Goal: Task Accomplishment & Management: Use online tool/utility

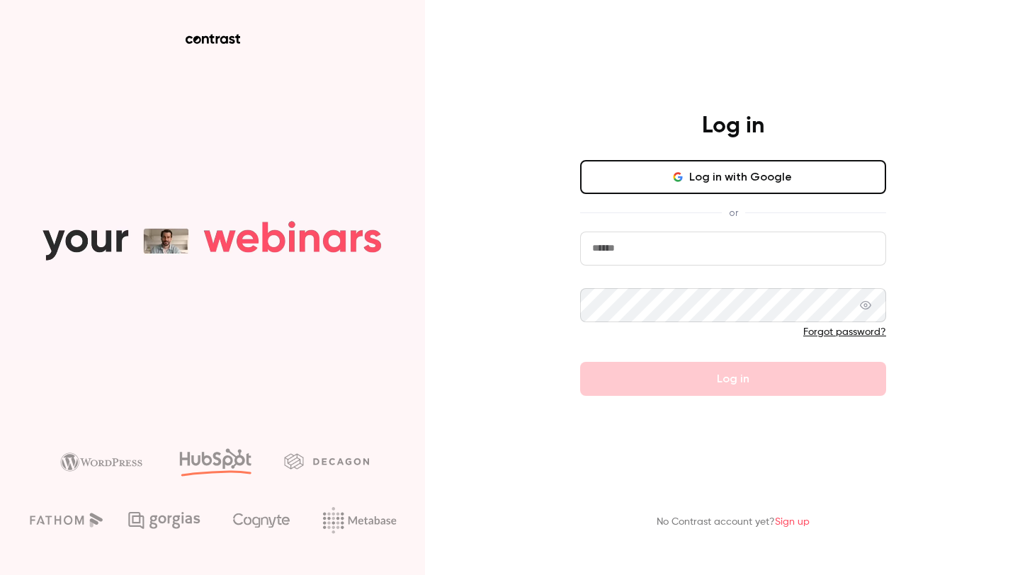
type input "**********"
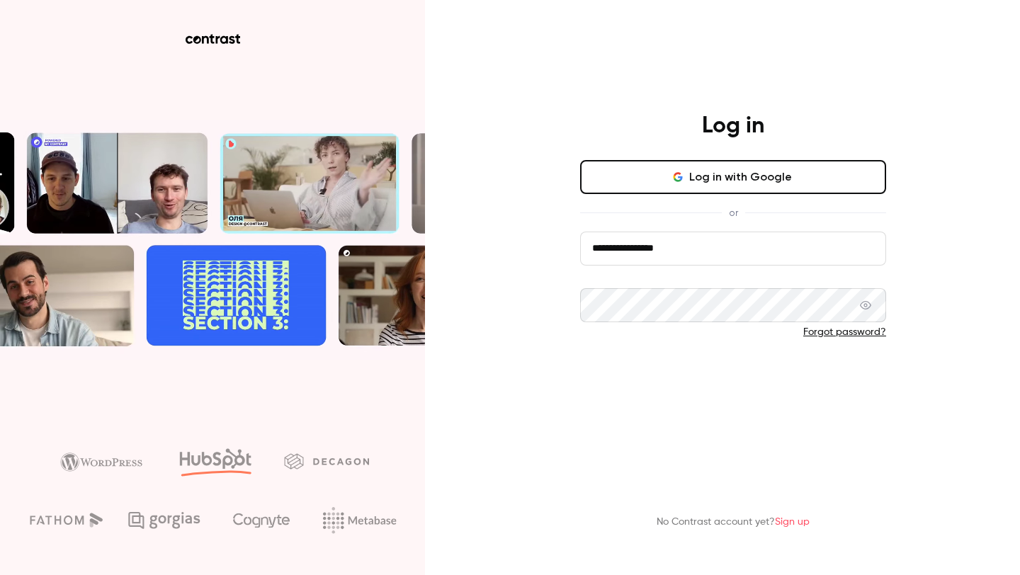
click at [704, 392] on form "**********" at bounding box center [733, 314] width 306 height 164
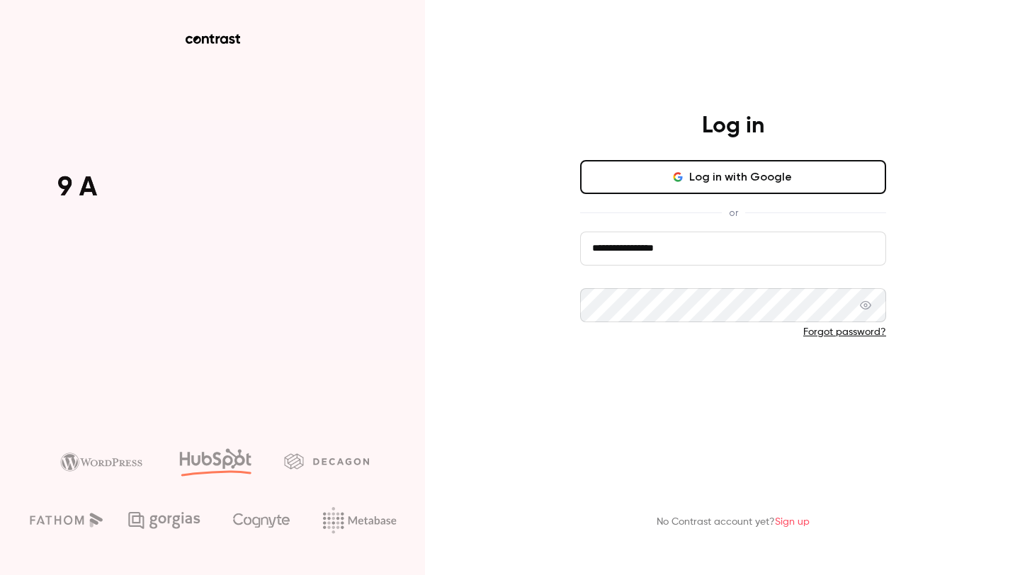
click at [705, 385] on button "Log in" at bounding box center [733, 379] width 306 height 34
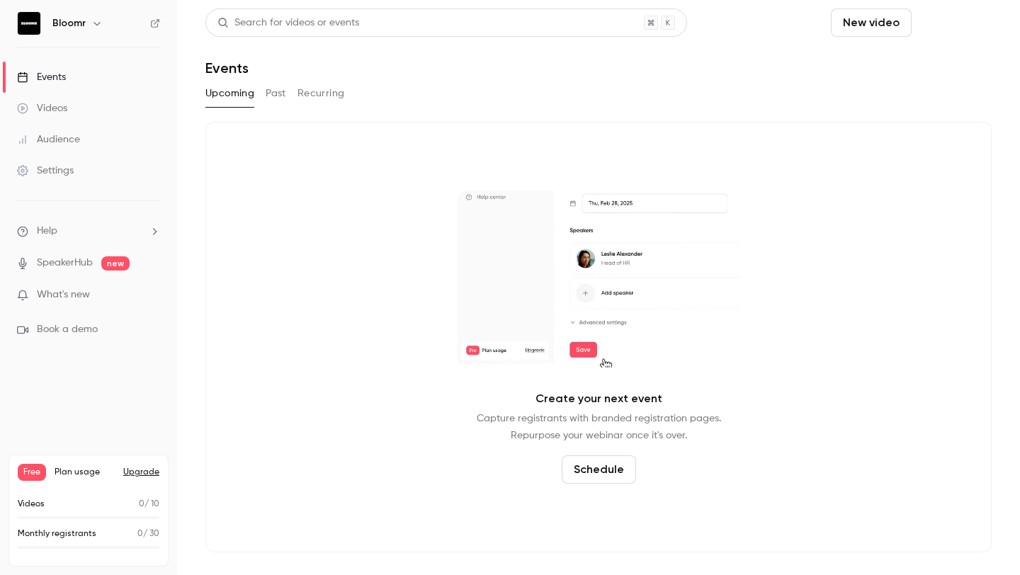
click at [973, 13] on button "Schedule" at bounding box center [955, 23] width 74 height 28
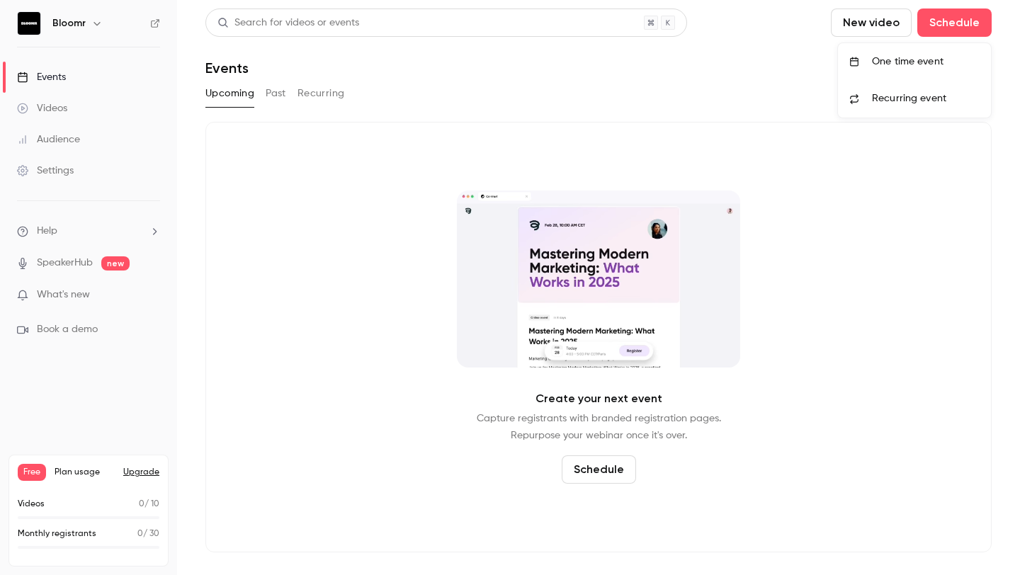
click at [886, 33] on div at bounding box center [510, 287] width 1020 height 575
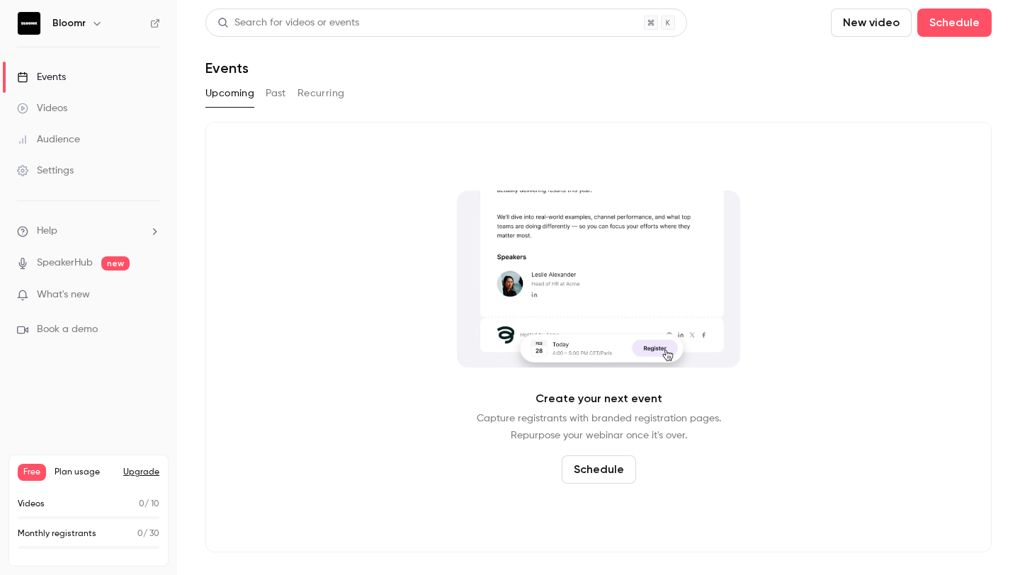
click at [875, 25] on button "New video" at bounding box center [871, 23] width 81 height 28
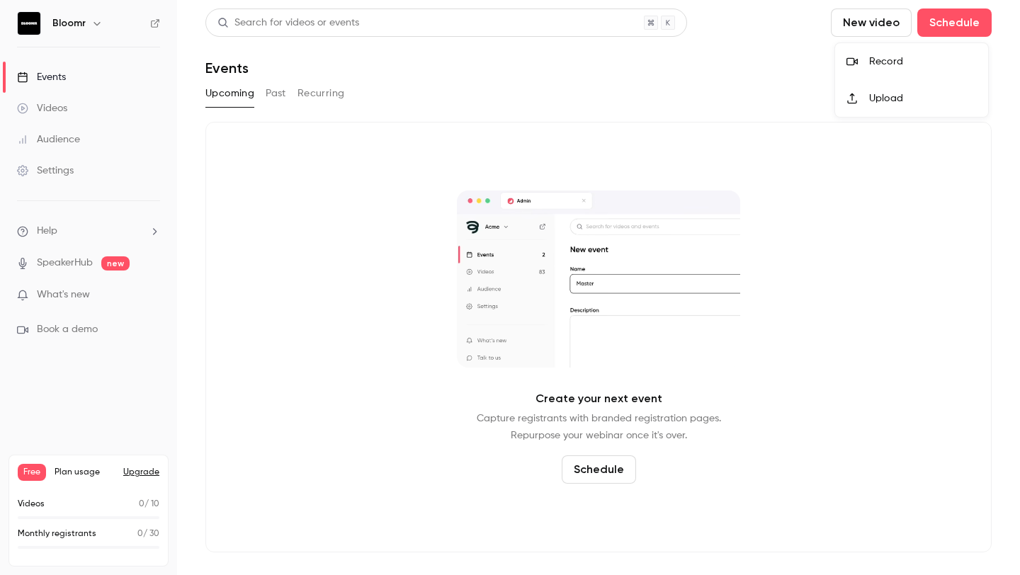
click at [73, 331] on div at bounding box center [510, 287] width 1020 height 575
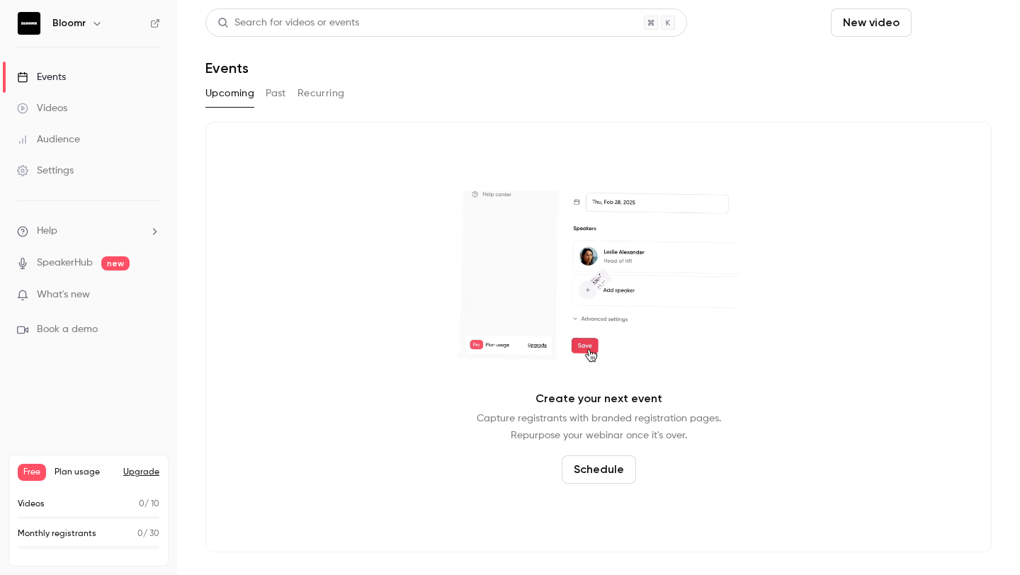
click at [962, 24] on button "Schedule" at bounding box center [955, 23] width 74 height 28
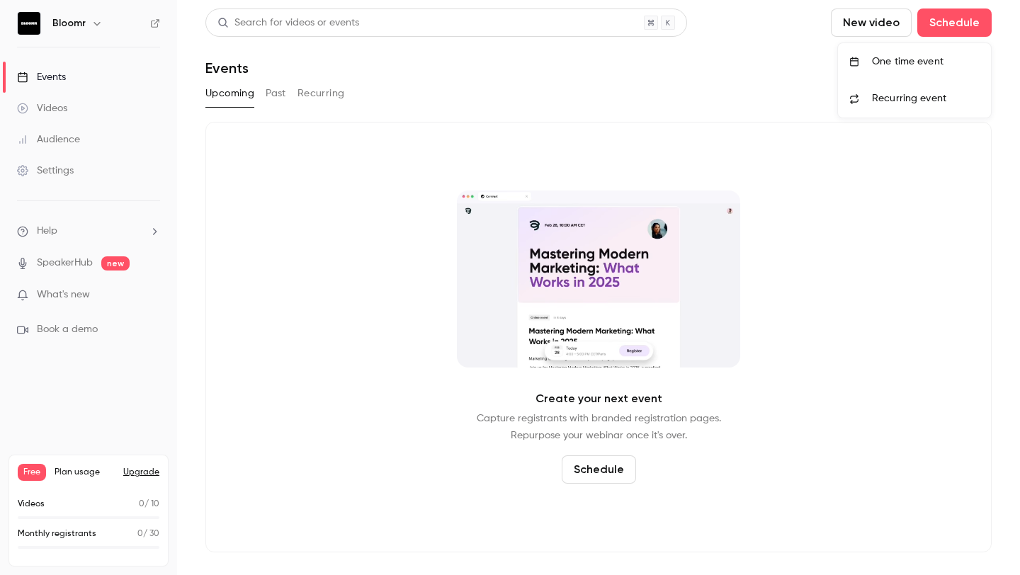
click at [896, 66] on div "One time event" at bounding box center [926, 62] width 108 height 14
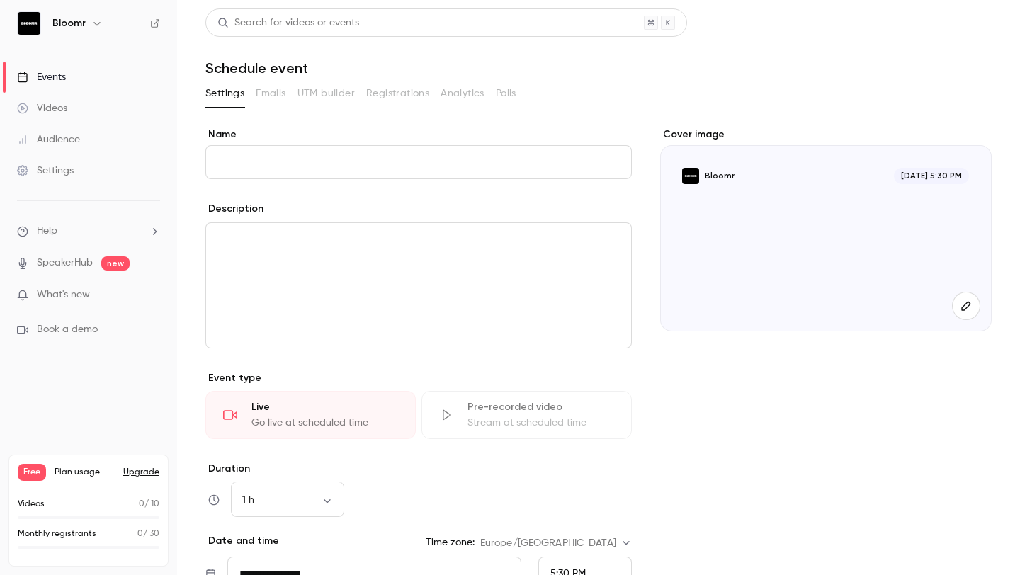
type input "*"
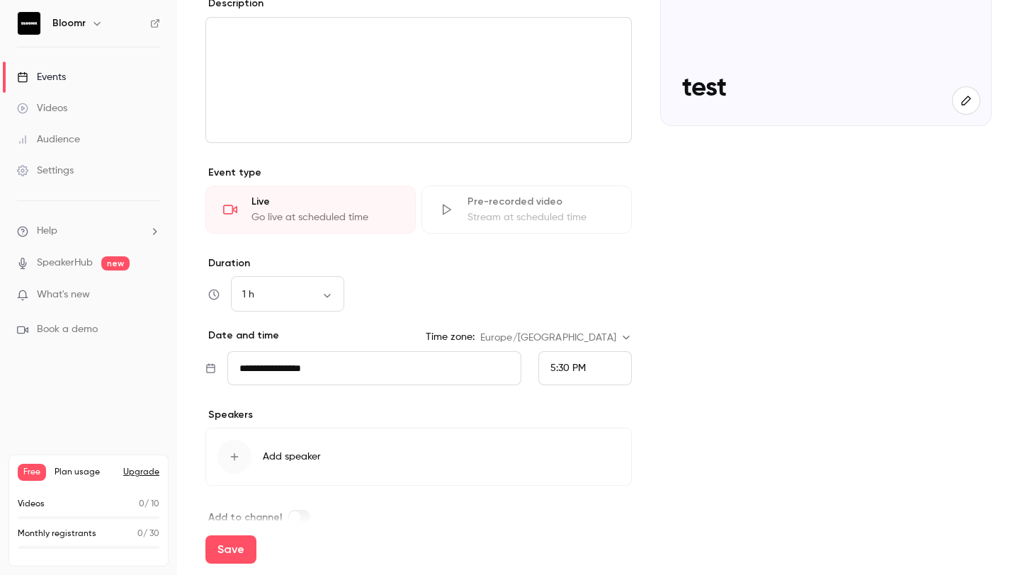
scroll to position [230, 0]
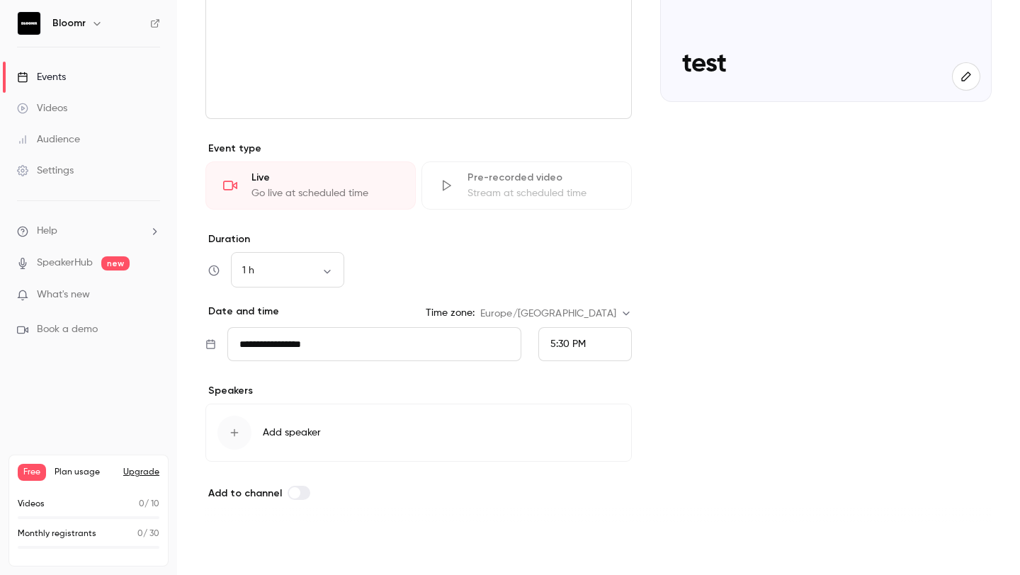
type input "****"
click at [235, 546] on button "Save" at bounding box center [230, 550] width 51 height 28
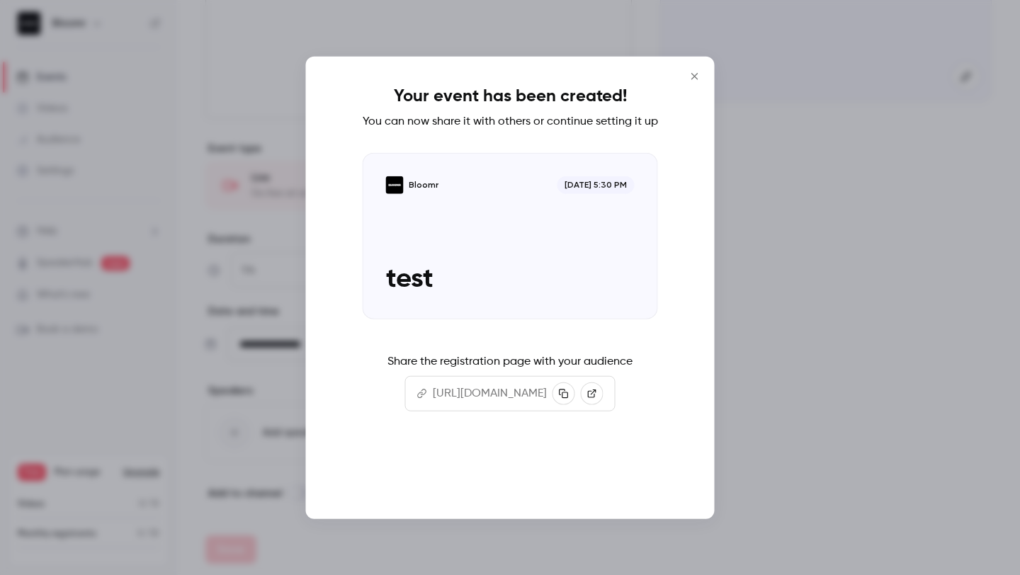
click at [541, 489] on button "Continue" at bounding box center [510, 473] width 142 height 34
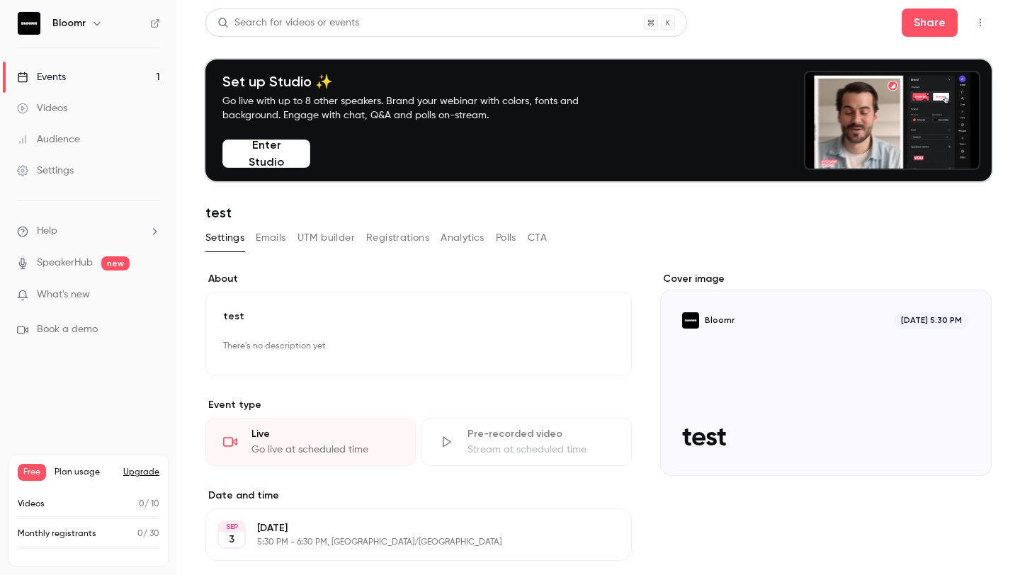
click at [278, 237] on button "Emails" at bounding box center [271, 238] width 30 height 23
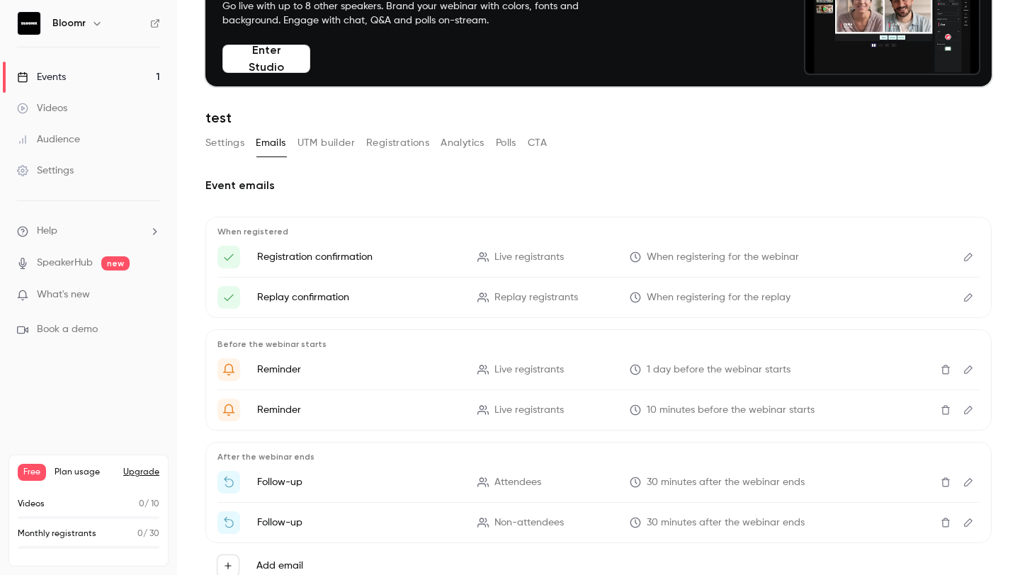
scroll to position [98, 0]
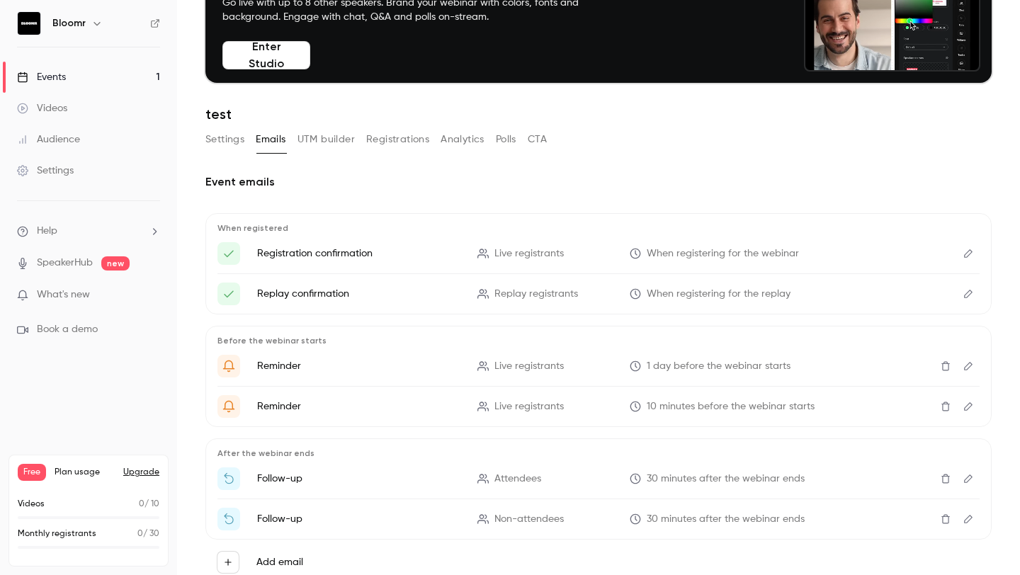
click at [225, 143] on button "Settings" at bounding box center [224, 139] width 39 height 23
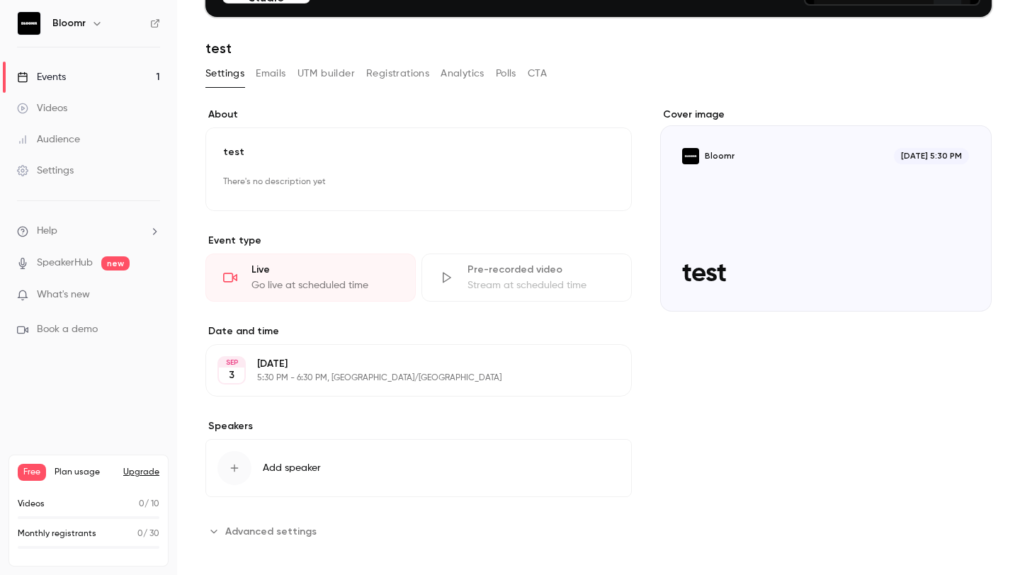
scroll to position [174, 0]
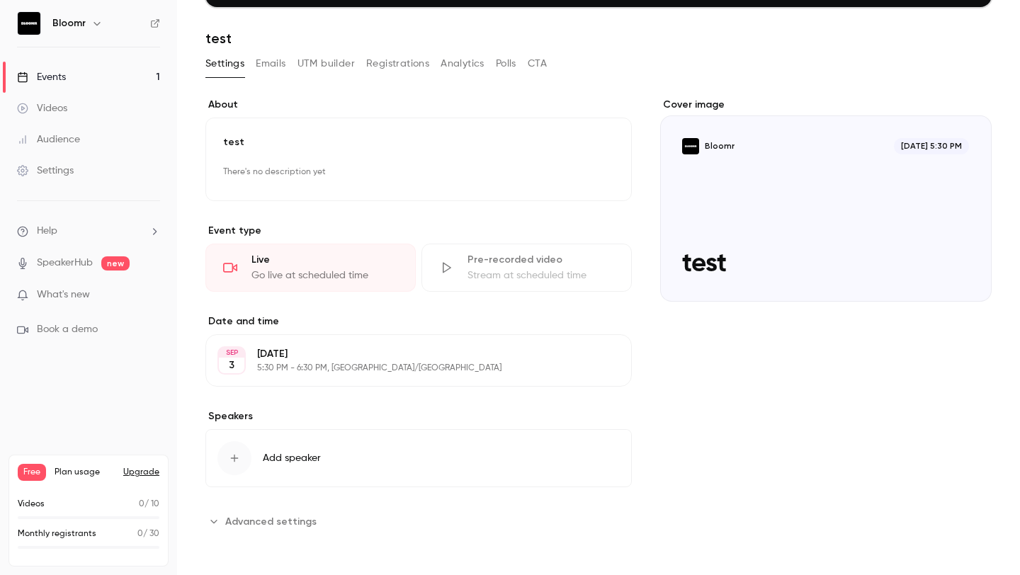
click at [330, 273] on div "Go live at scheduled time" at bounding box center [325, 276] width 147 height 14
click at [561, 137] on p "test" at bounding box center [418, 142] width 391 height 14
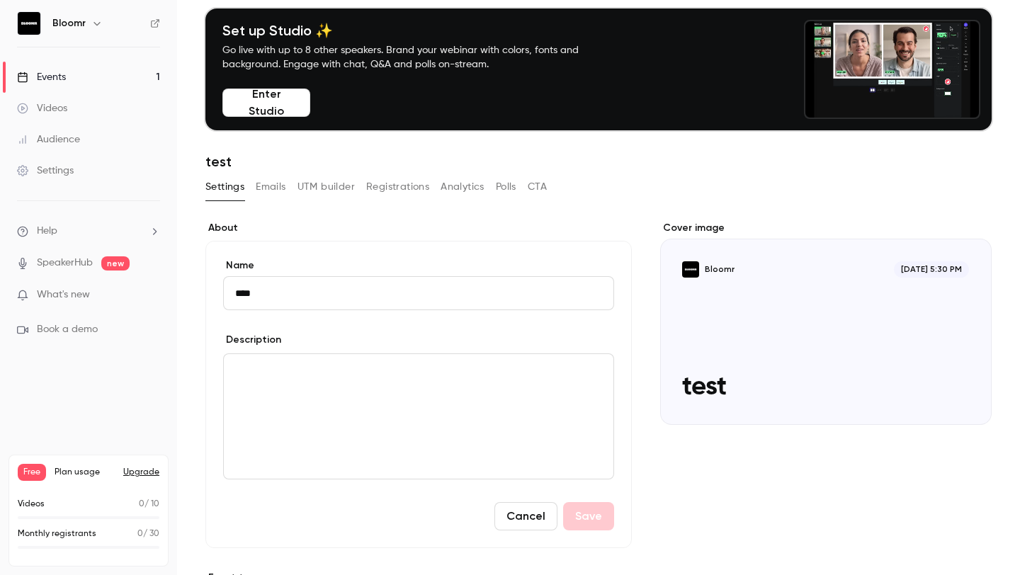
scroll to position [0, 0]
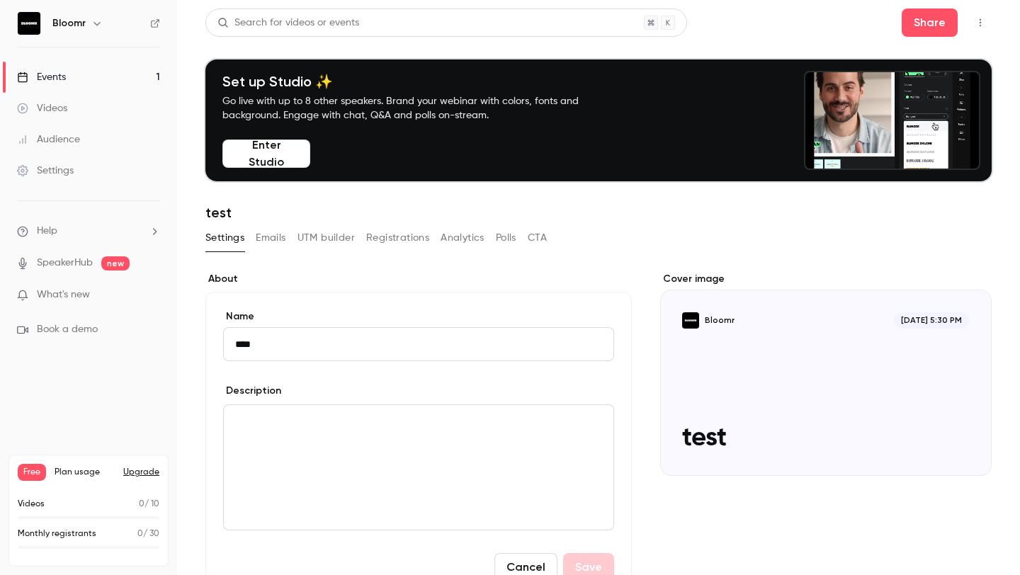
click at [64, 105] on div "Videos" at bounding box center [42, 108] width 50 height 14
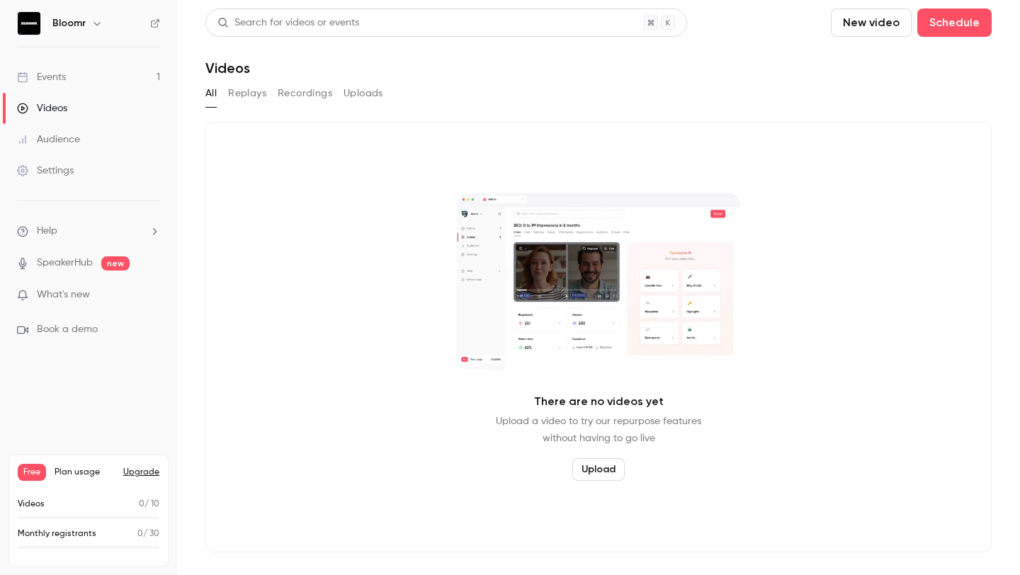
click at [65, 80] on div "Events" at bounding box center [41, 77] width 49 height 14
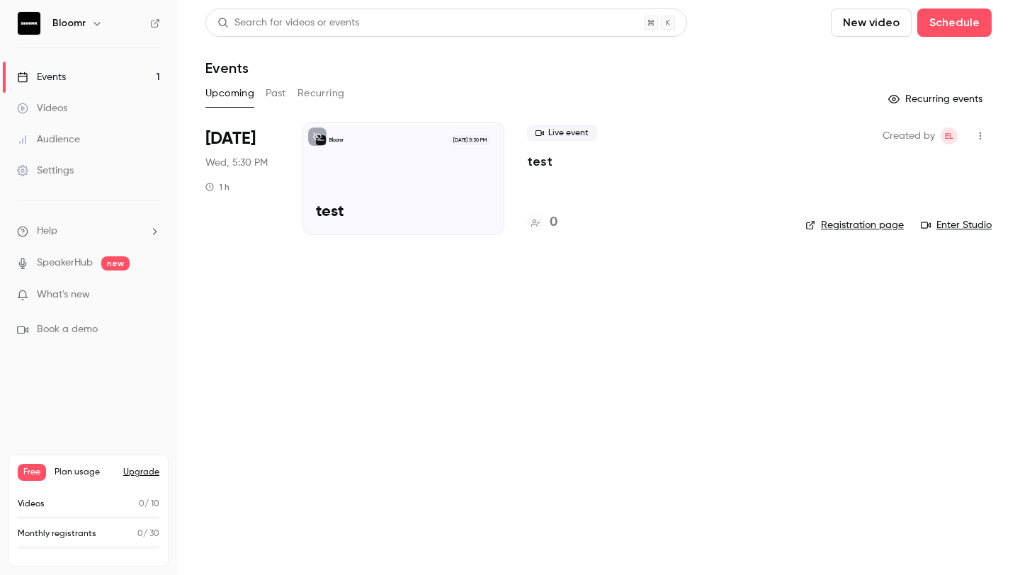
click at [464, 195] on div "Bloomr [DATE] 5:30 PM test" at bounding box center [404, 178] width 202 height 113
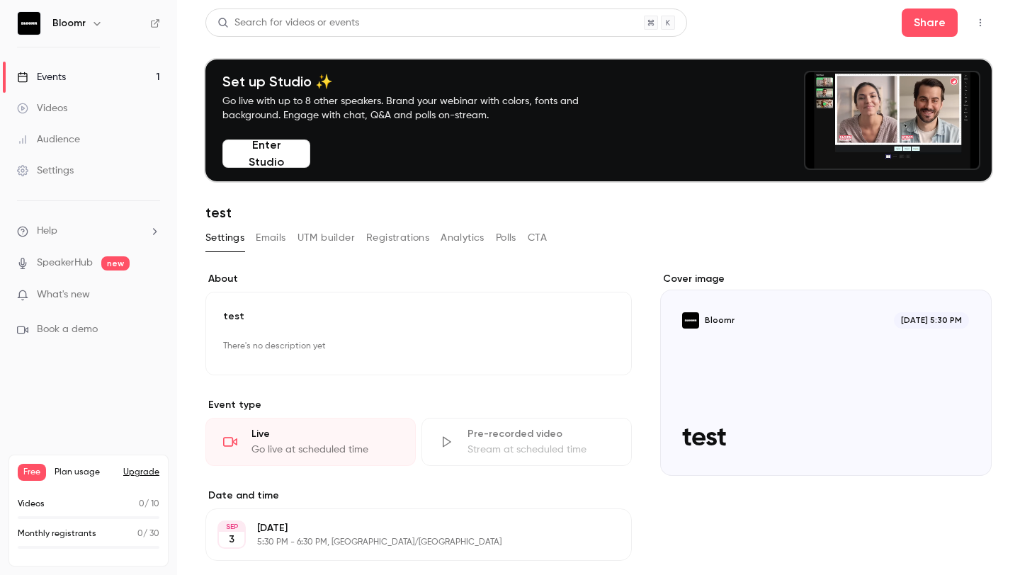
scroll to position [26, 0]
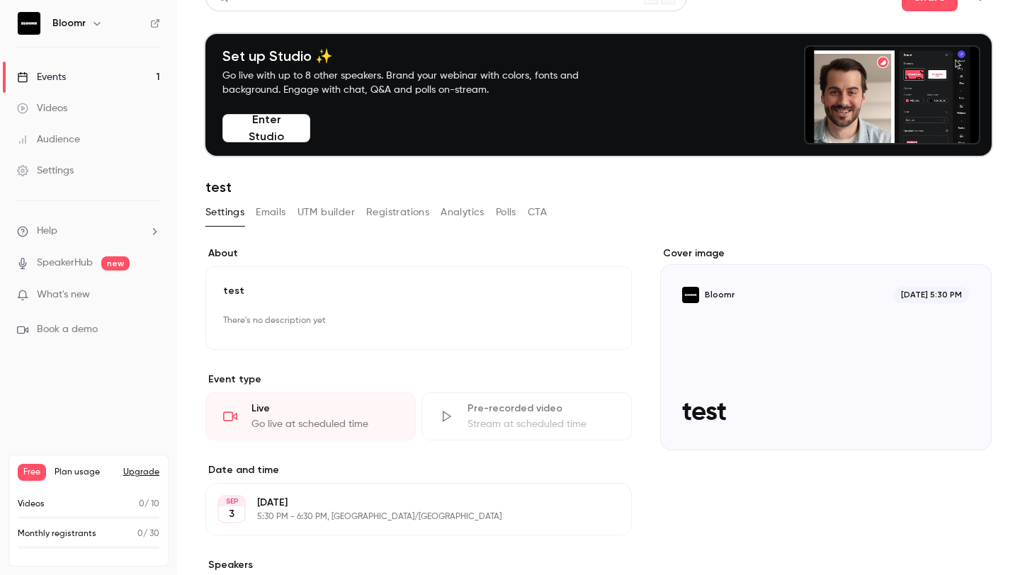
click at [254, 142] on div "Set up Studio ✨ Go live with up to 8 other speakers. Brand your webinar with co…" at bounding box center [598, 95] width 786 height 122
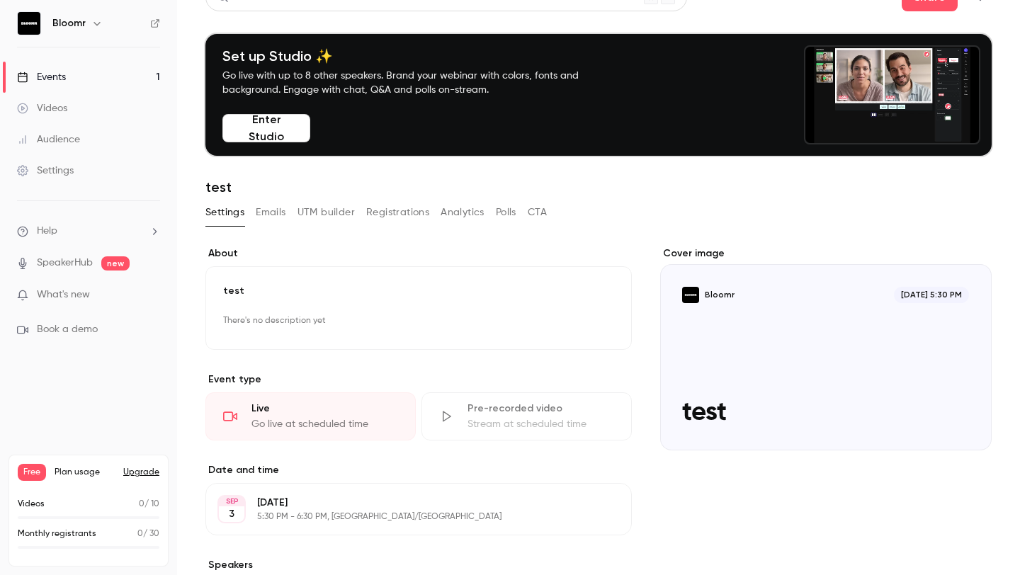
click at [422, 194] on h1 "test" at bounding box center [598, 187] width 786 height 17
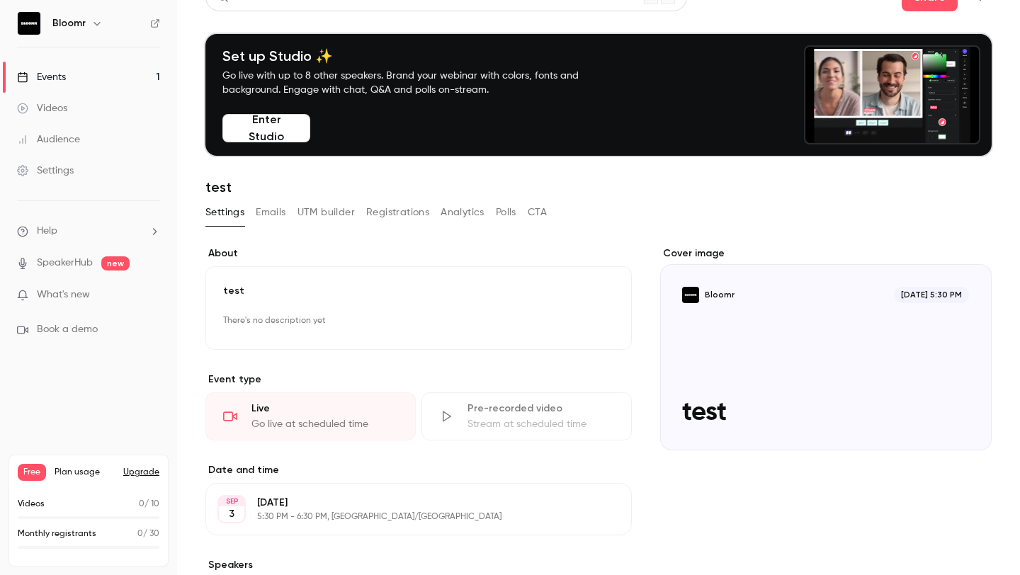
click at [249, 135] on button "Enter Studio" at bounding box center [266, 128] width 88 height 28
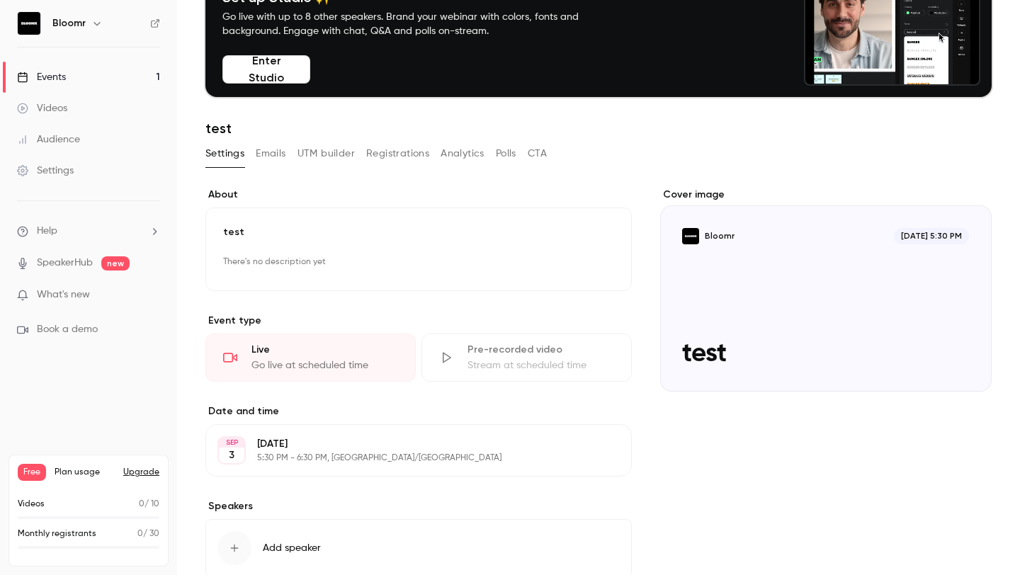
scroll to position [0, 0]
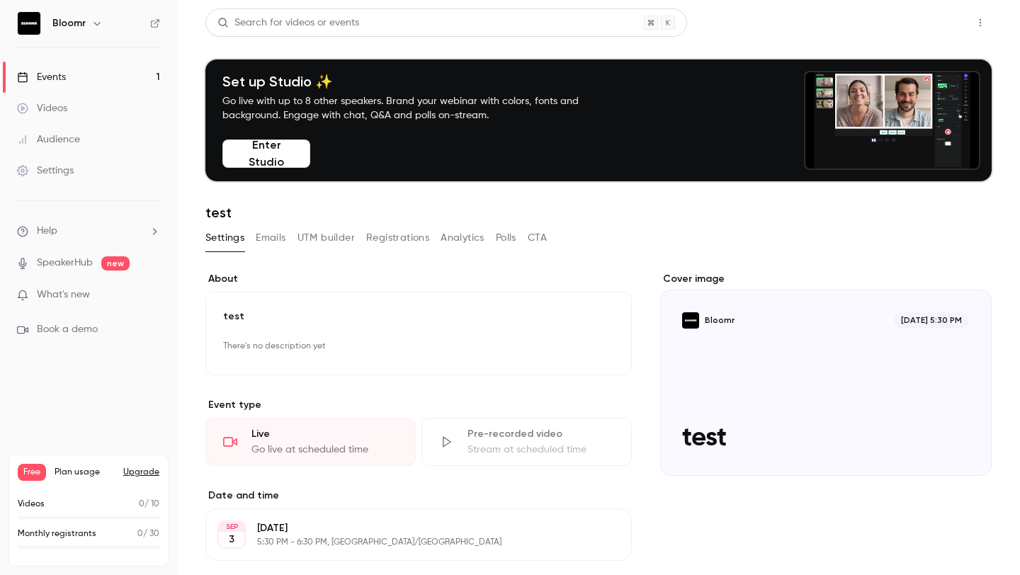
click at [945, 23] on button "Share" at bounding box center [930, 23] width 56 height 28
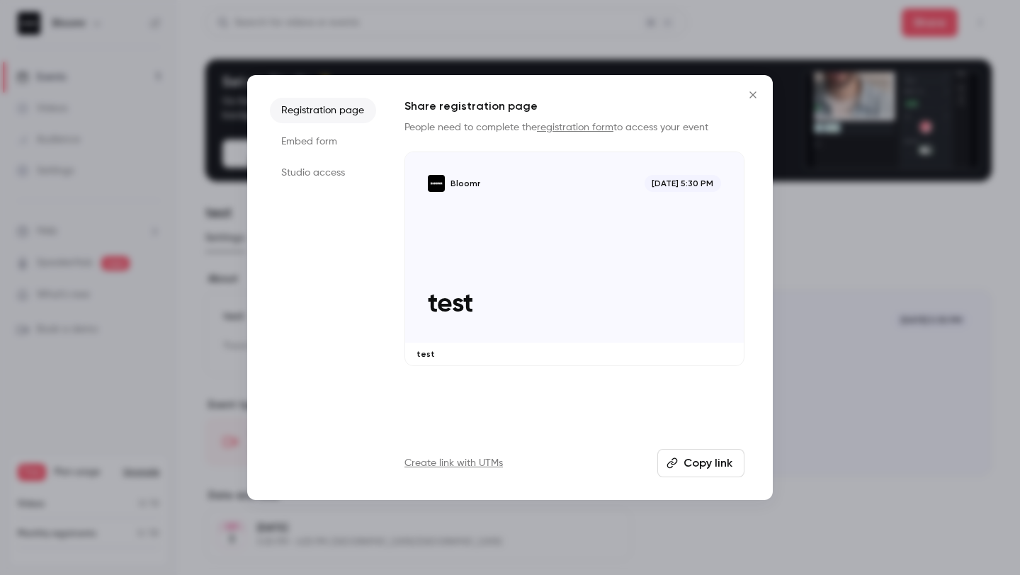
click at [699, 463] on button "Copy link" at bounding box center [701, 463] width 87 height 28
